Goal: Check status: Check status

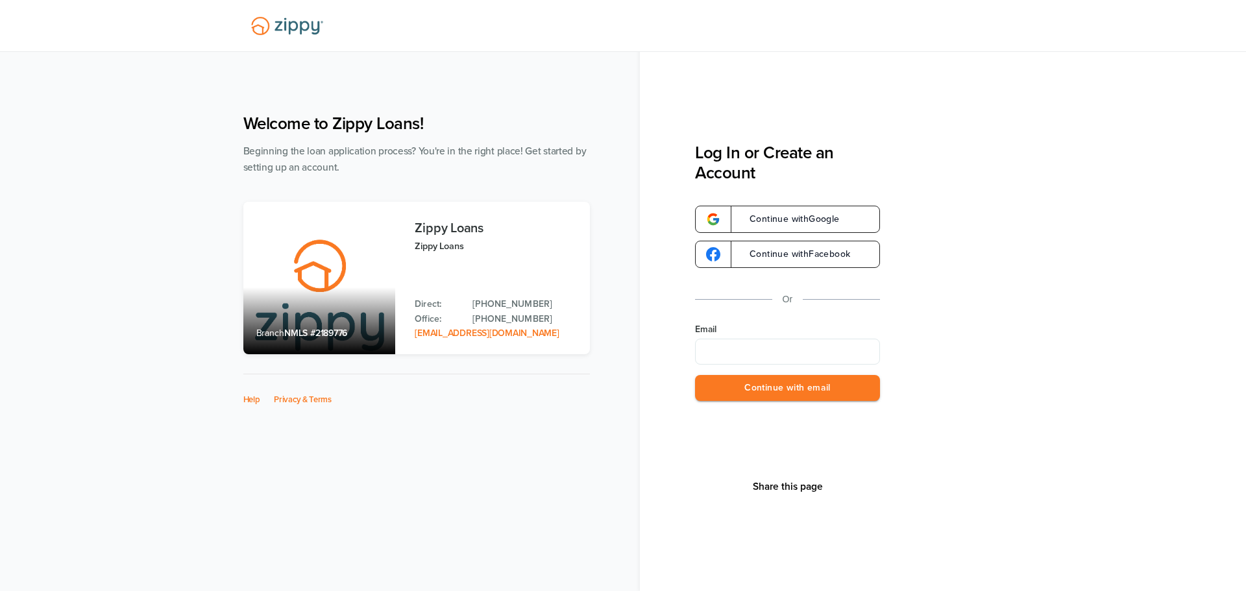
type input "**********"
click at [792, 389] on button "Continue with email" at bounding box center [787, 388] width 185 height 27
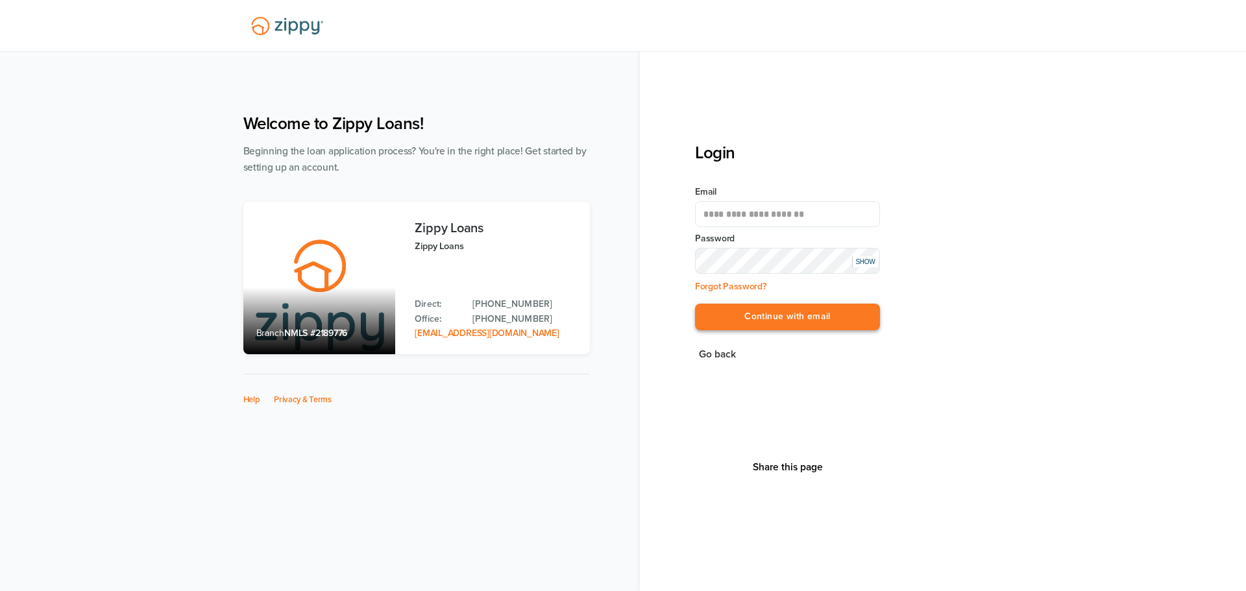
click at [833, 312] on button "Continue with email" at bounding box center [787, 317] width 185 height 27
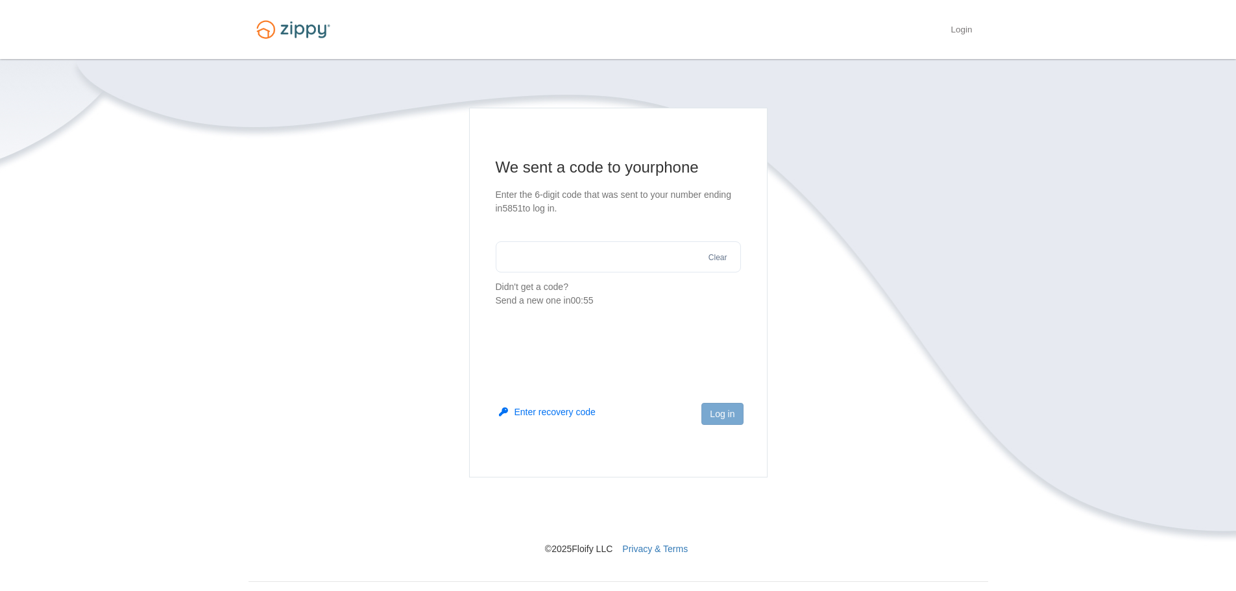
click at [632, 263] on input "text" at bounding box center [618, 256] width 245 height 31
type input "******"
click at [721, 411] on button "Log in" at bounding box center [722, 414] width 42 height 22
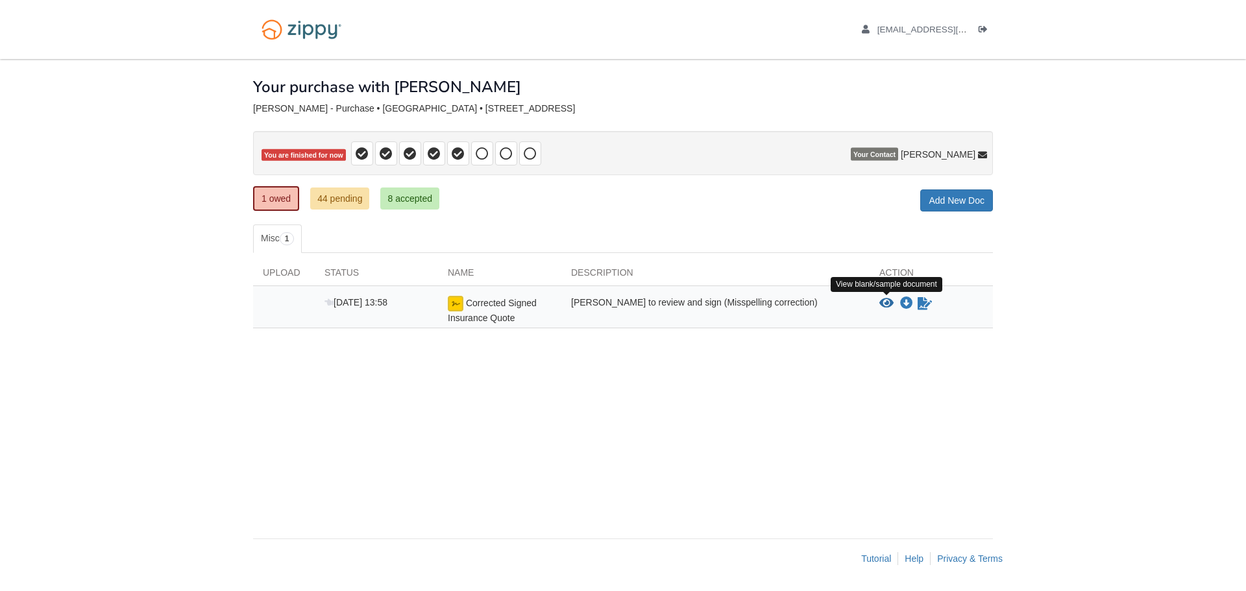
click at [882, 303] on icon "View Corrected Signed Insurance Quote" at bounding box center [886, 303] width 14 height 13
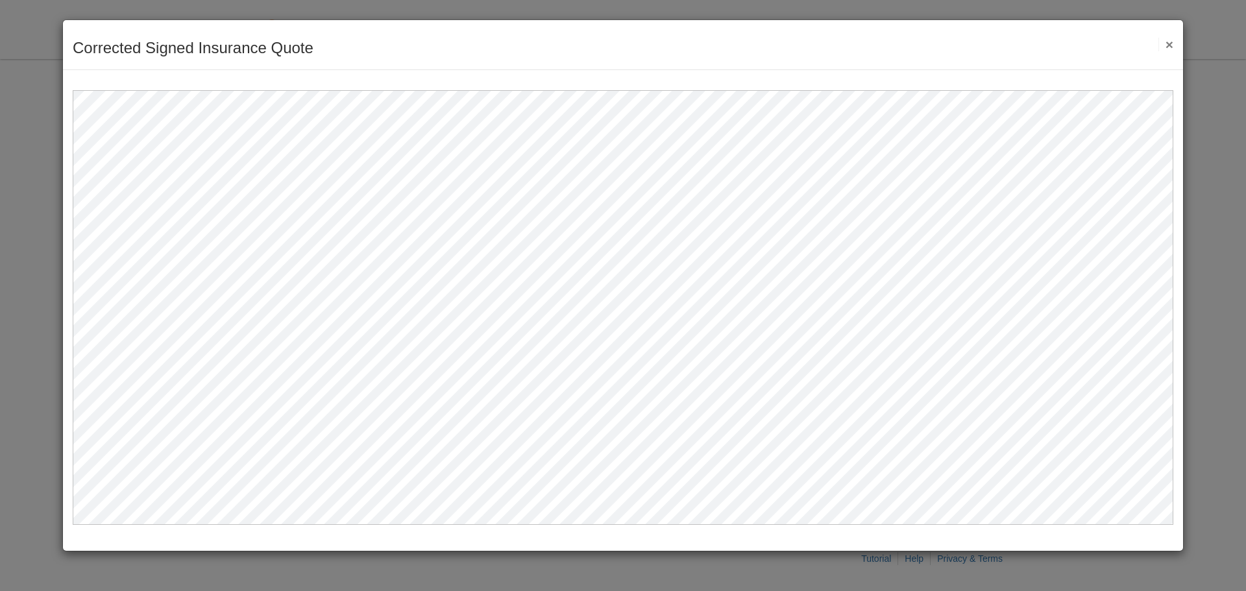
click at [1168, 47] on button "×" at bounding box center [1165, 45] width 15 height 14
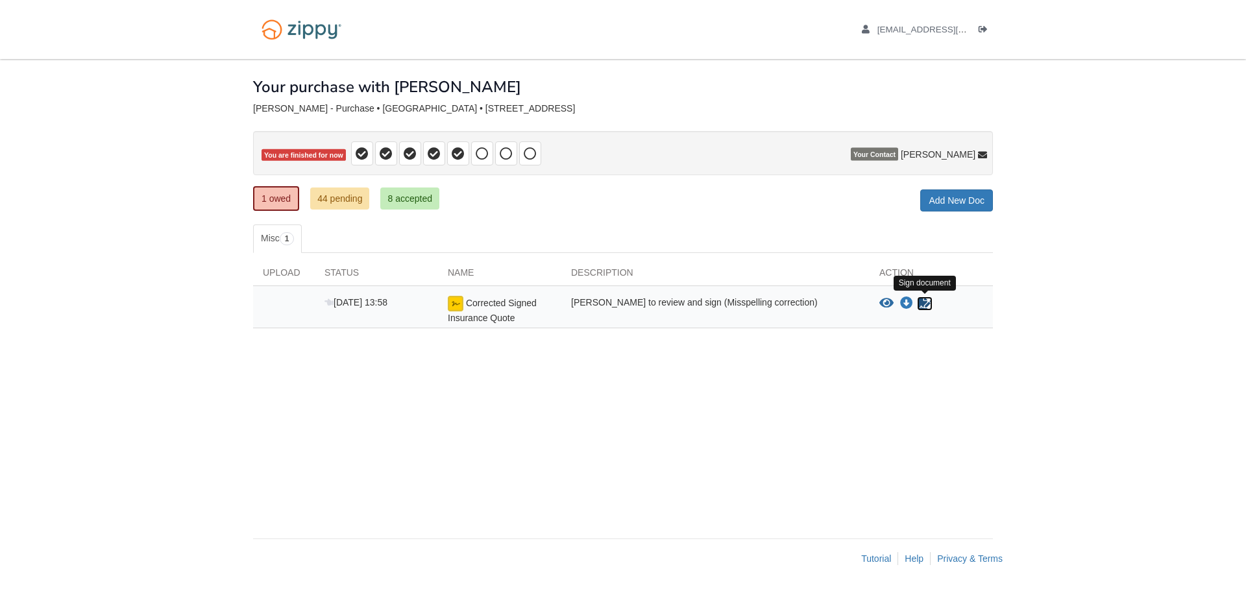
click at [926, 306] on icon "Sign Form" at bounding box center [924, 303] width 14 height 13
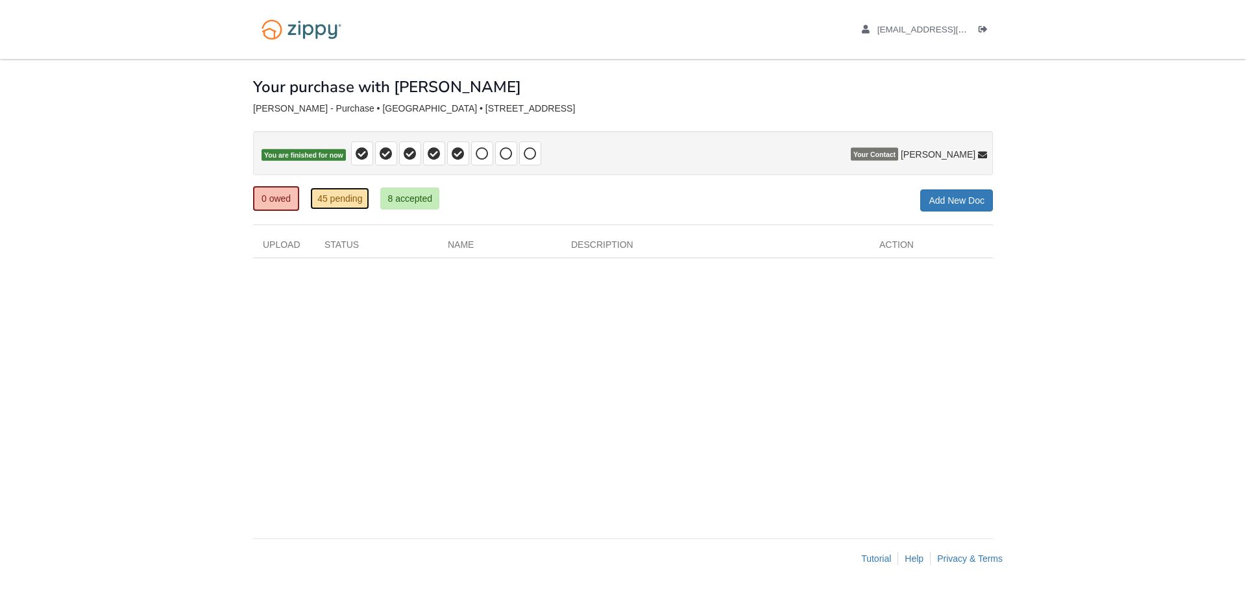
click at [335, 200] on link "45 pending" at bounding box center [339, 199] width 59 height 22
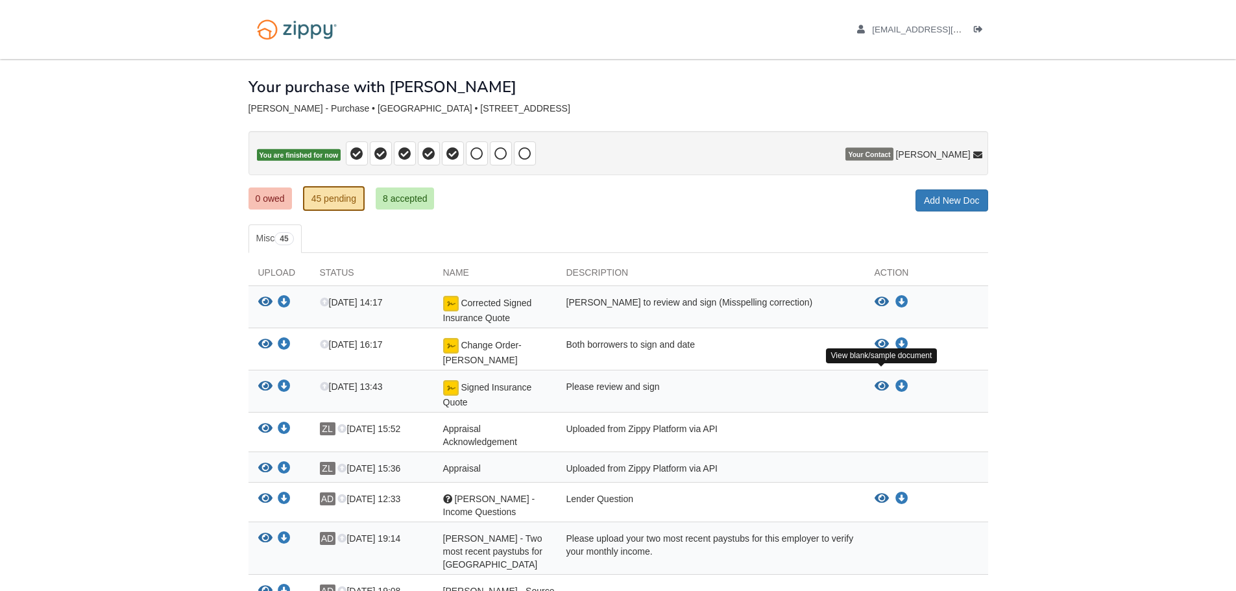
click at [880, 380] on icon "View Signed Insurance Quote" at bounding box center [882, 386] width 14 height 13
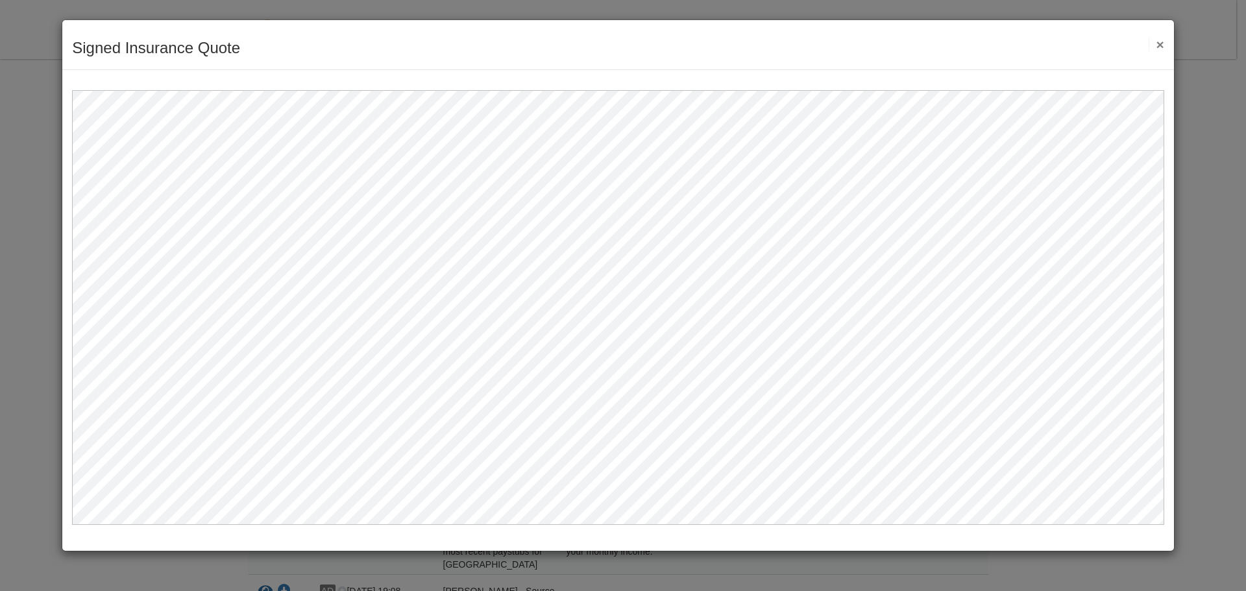
click at [1160, 42] on button "×" at bounding box center [1155, 45] width 15 height 14
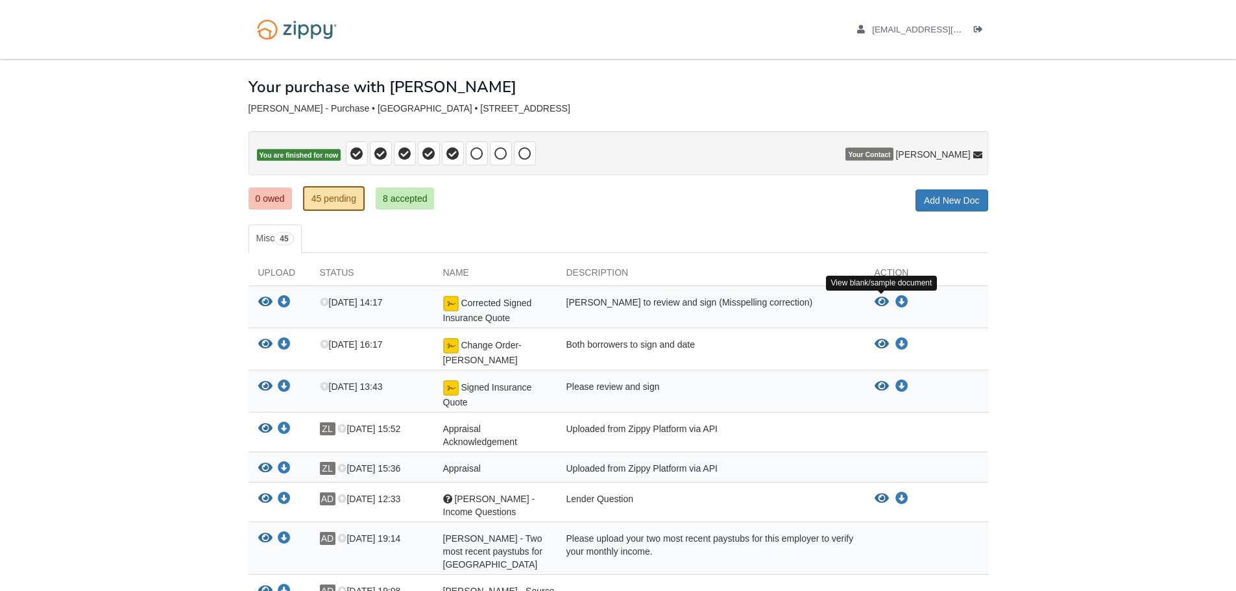
click at [878, 302] on icon "View Corrected Signed Insurance Quote" at bounding box center [882, 302] width 14 height 13
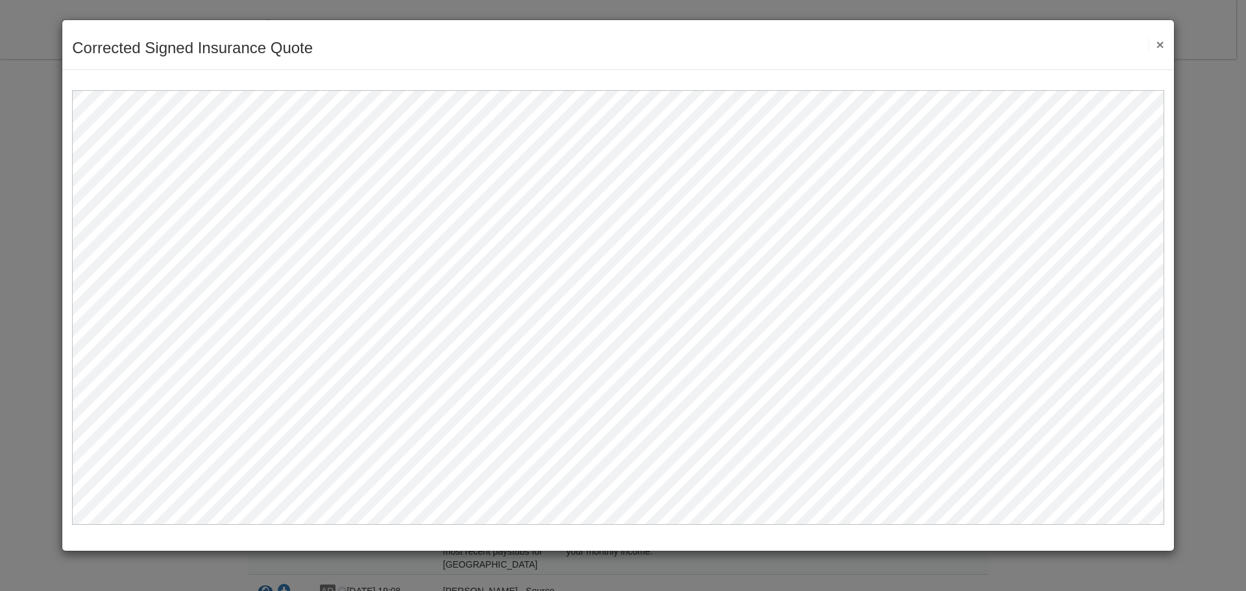
click at [1159, 46] on button "×" at bounding box center [1155, 45] width 15 height 14
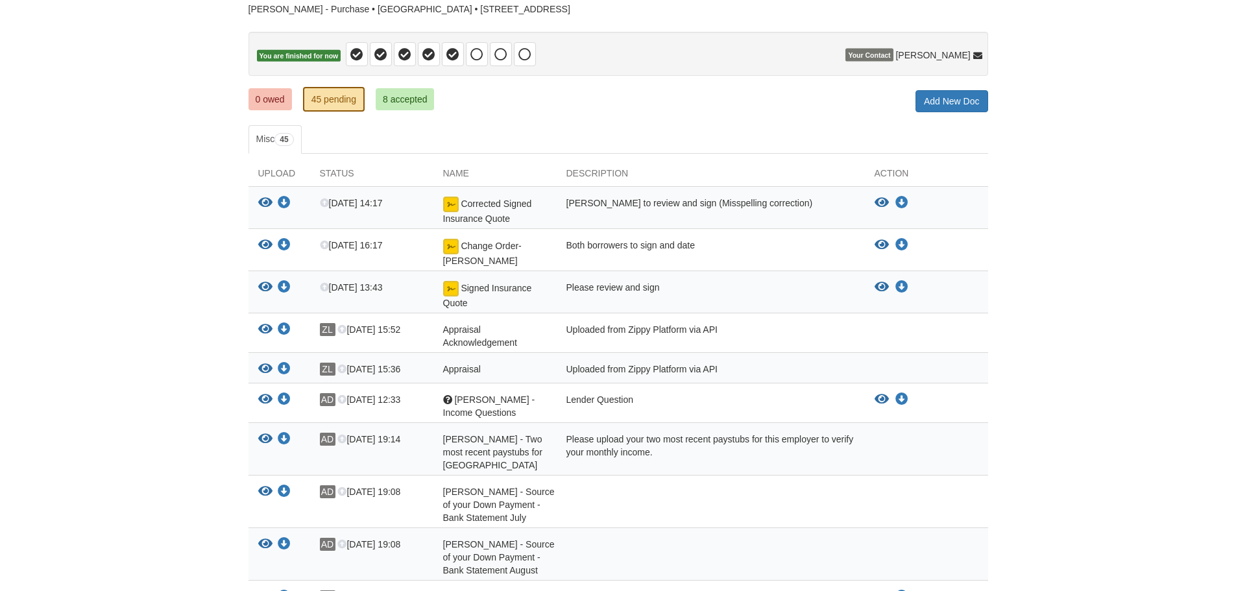
scroll to position [130, 0]
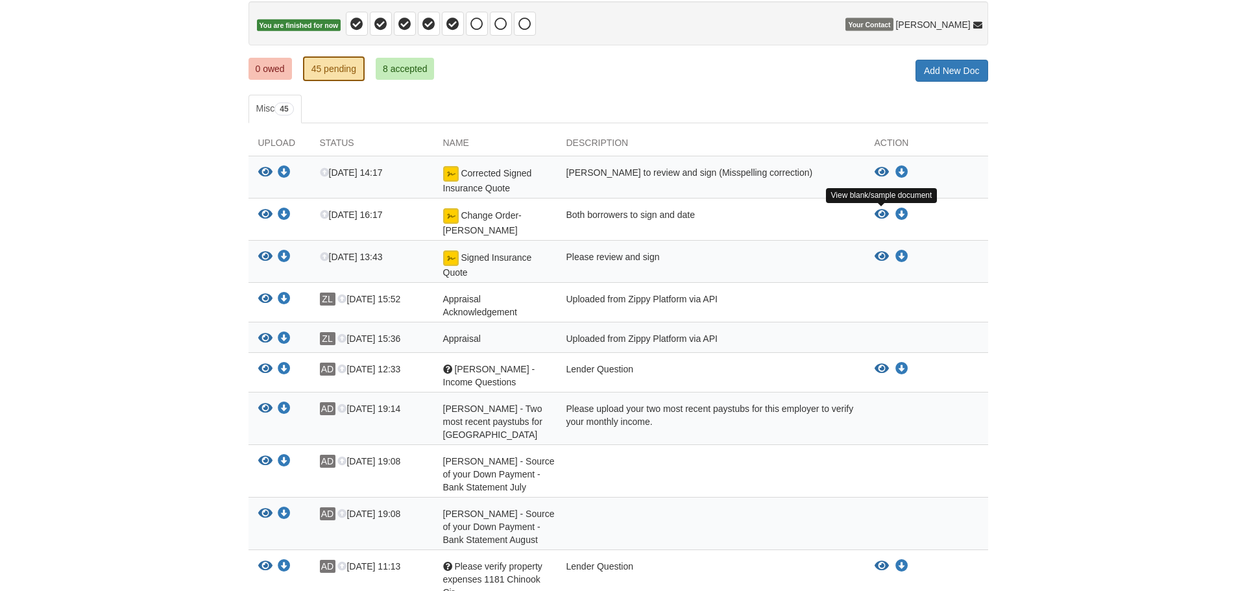
click at [881, 215] on icon "View Change Order- Dominy" at bounding box center [882, 214] width 14 height 13
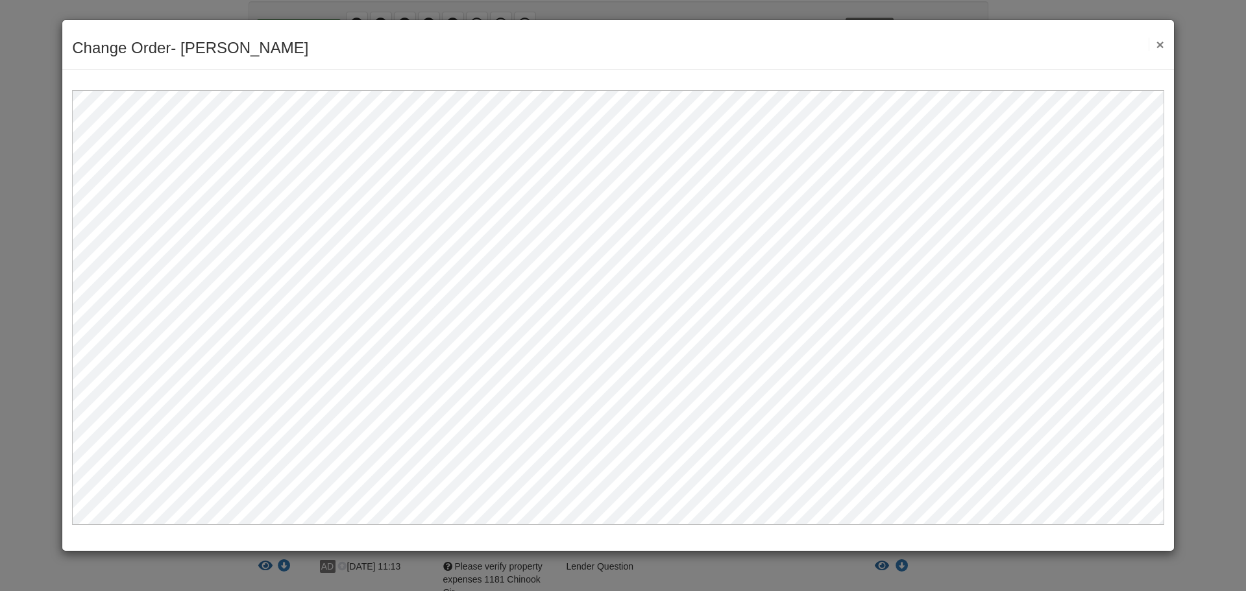
click at [1161, 43] on button "×" at bounding box center [1155, 45] width 15 height 14
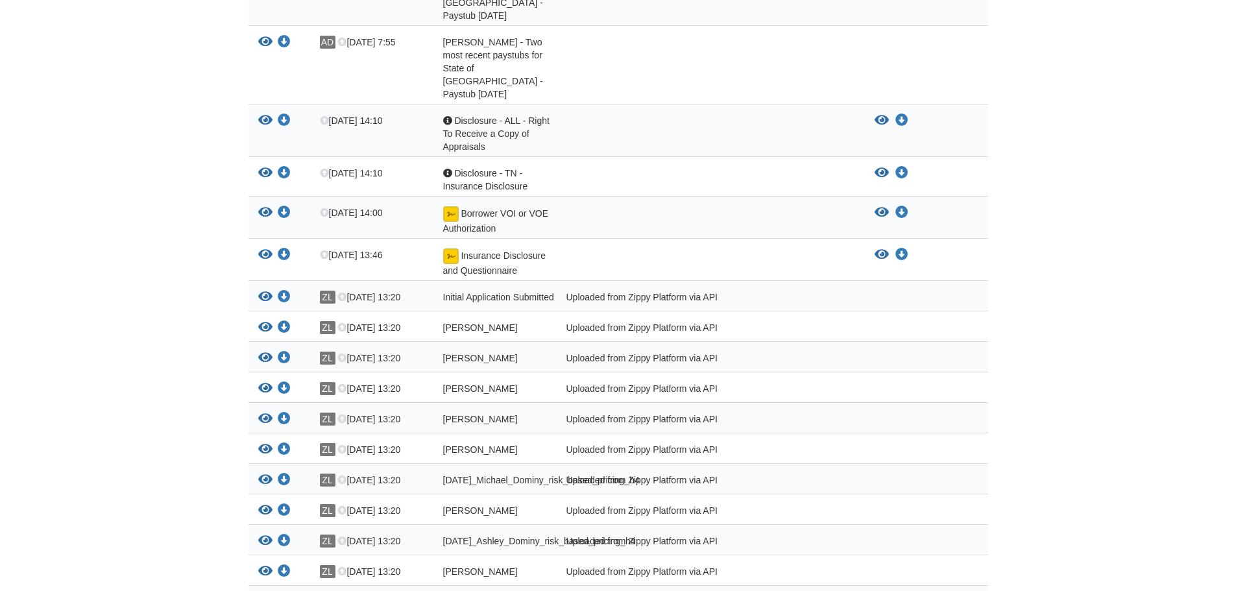
scroll to position [1207, 0]
